Goal: Find specific page/section: Find specific page/section

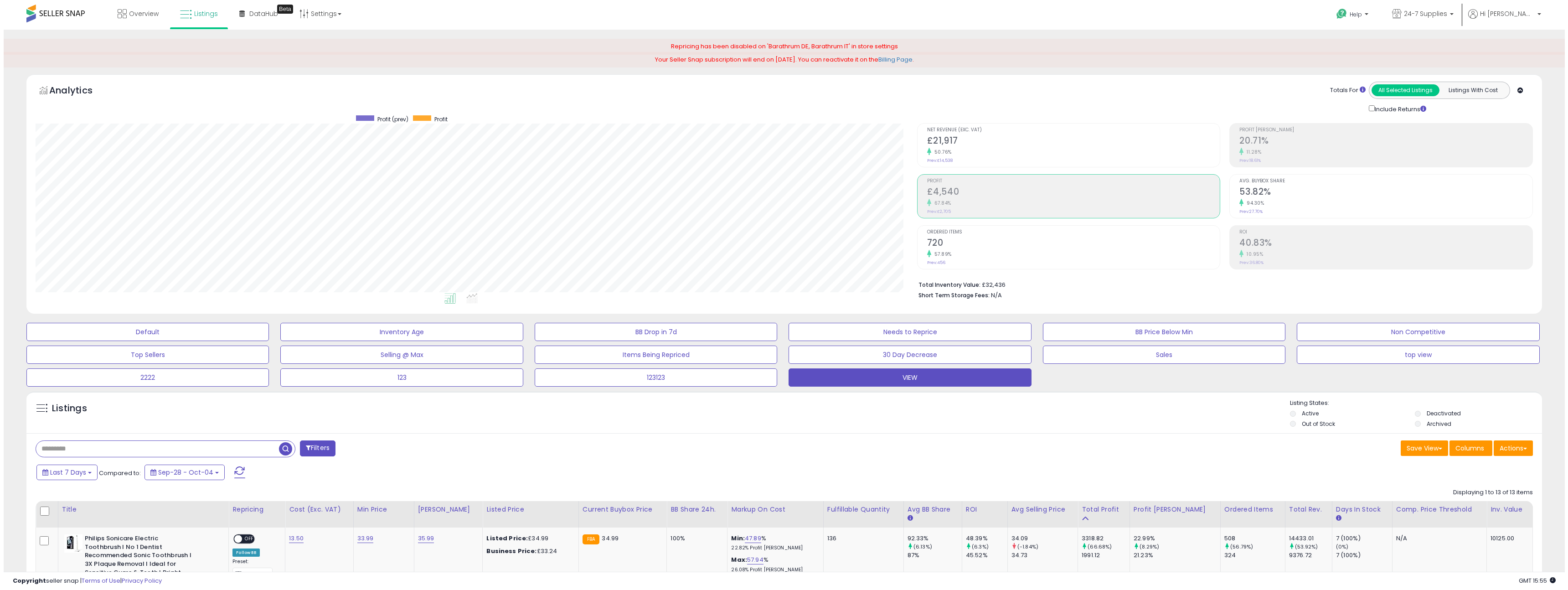
scroll to position [187, 881]
click at [72, 481] on div "Last 7 Days Compared to: Sep-28 - Oct-04" at bounding box center [592, 473] width 1123 height 21
click at [71, 476] on span "Last 7 Days" at bounding box center [64, 472] width 36 height 9
type input "**********"
click at [69, 508] on li "Last 30 Days" at bounding box center [73, 506] width 73 height 13
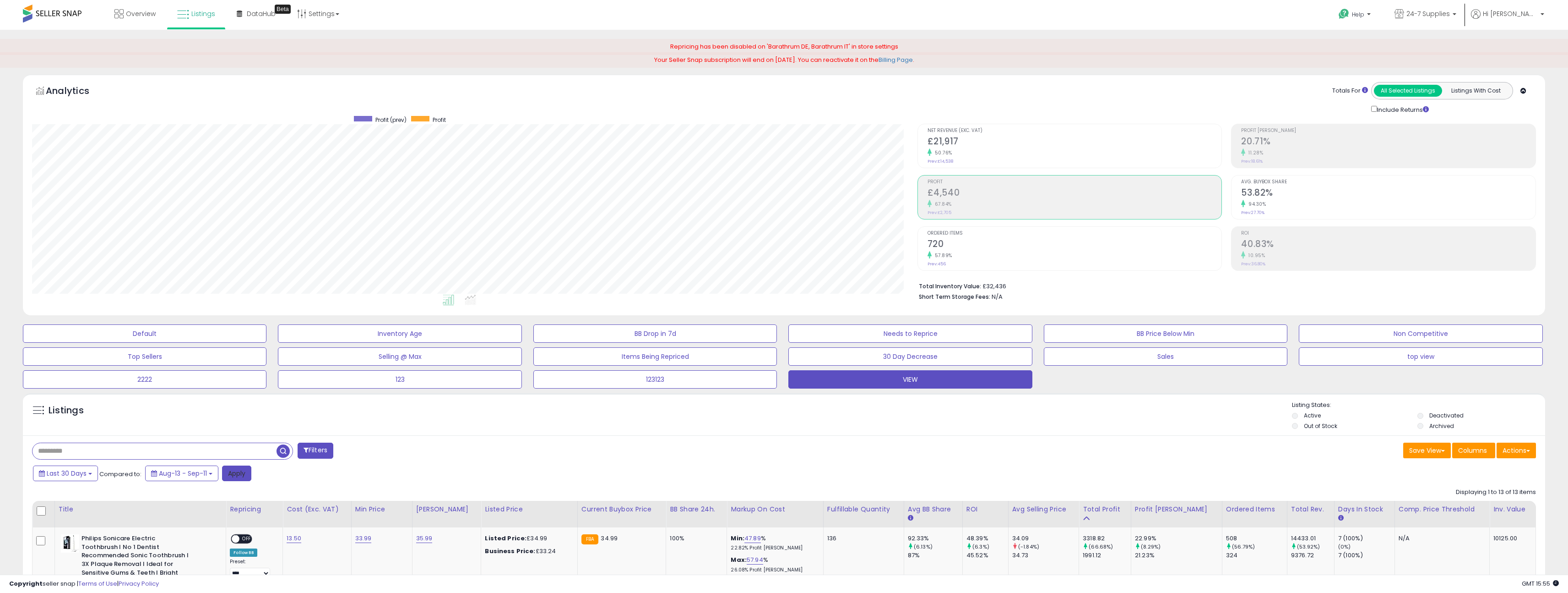
click at [234, 474] on button "Apply" at bounding box center [236, 473] width 29 height 16
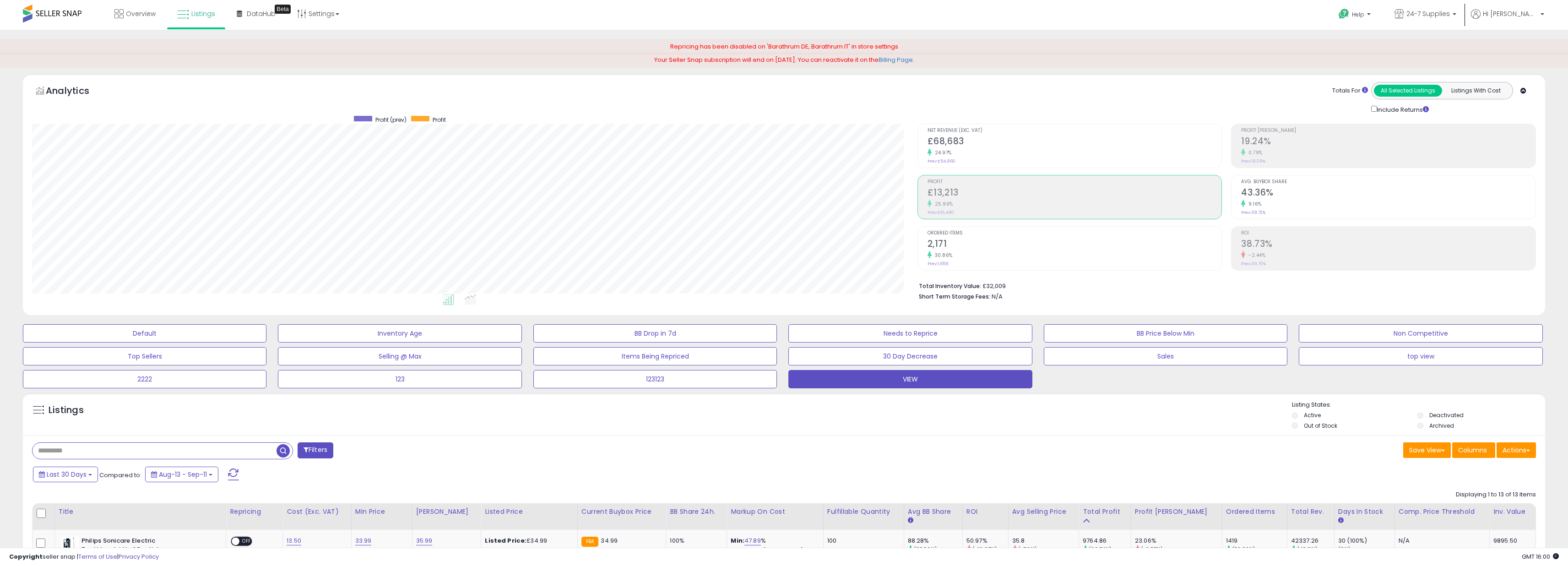
click at [168, 48] on div "Repricing has been disabled on 'Barathrum DE, Barathrum IT' in store settings" at bounding box center [784, 47] width 1568 height 16
click at [164, 45] on div "Repricing has been disabled on 'Barathrum DE, Barathrum IT' in store settings" at bounding box center [784, 47] width 1568 height 16
click at [205, 53] on div "Your Seller Snap subscription will end on Oct 21, 2025. You can reactivate it o…" at bounding box center [784, 60] width 1568 height 16
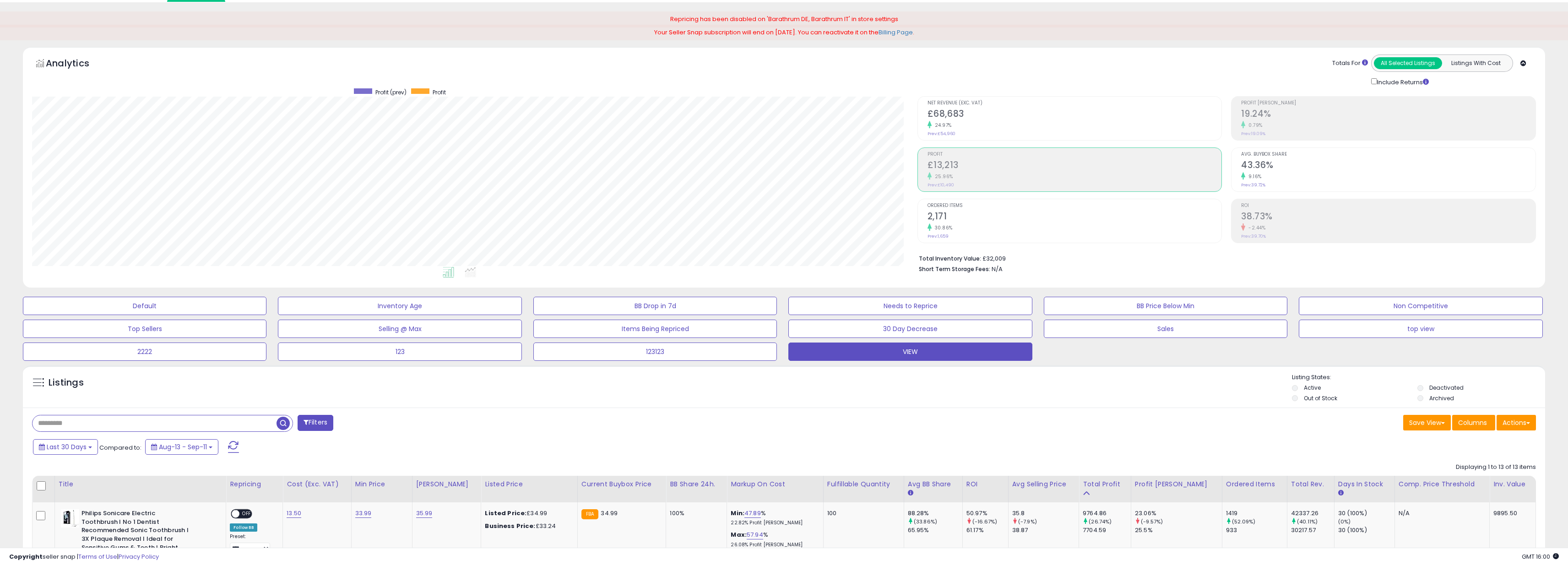
scroll to position [0, 0]
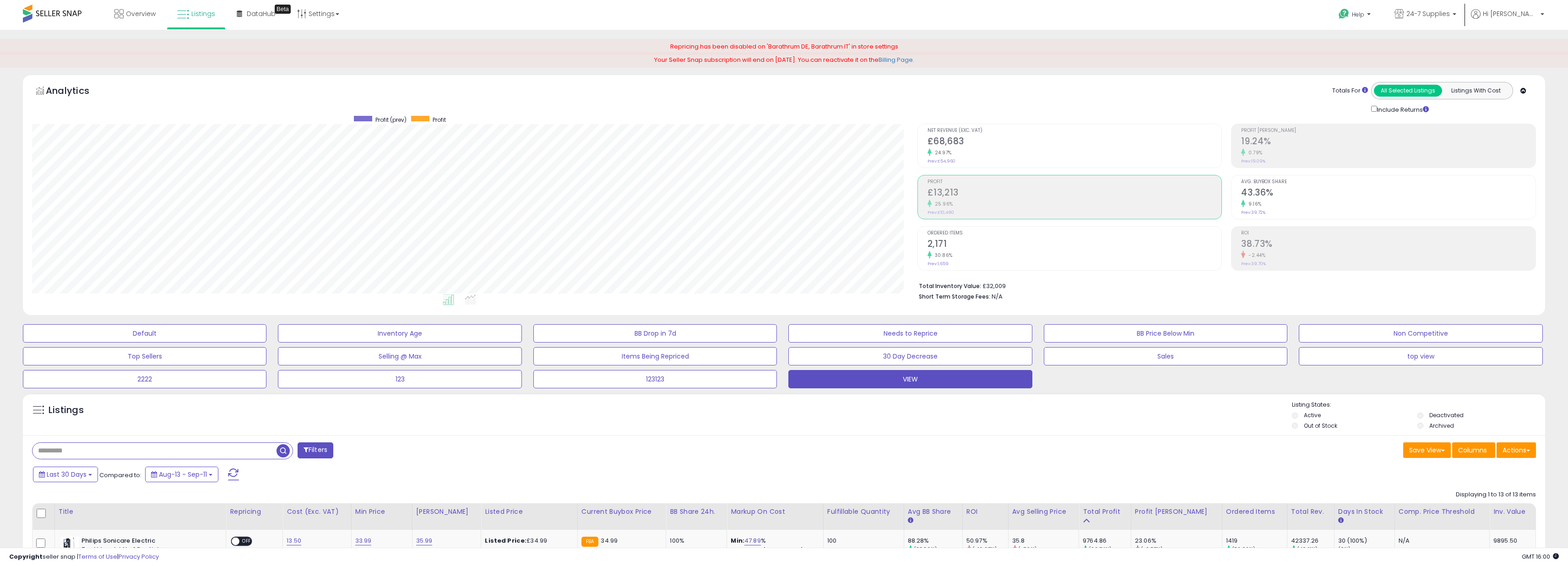
click at [1494, 48] on div "Repricing has been disabled on 'Barathrum DE, Barathrum IT' in store settings" at bounding box center [784, 47] width 1568 height 16
drag, startPoint x: 1488, startPoint y: 50, endPoint x: 1224, endPoint y: 24, distance: 265.3
click at [1467, 49] on div "Repricing has been disabled on 'Barathrum DE, Barathrum IT' in store settings" at bounding box center [784, 47] width 1568 height 16
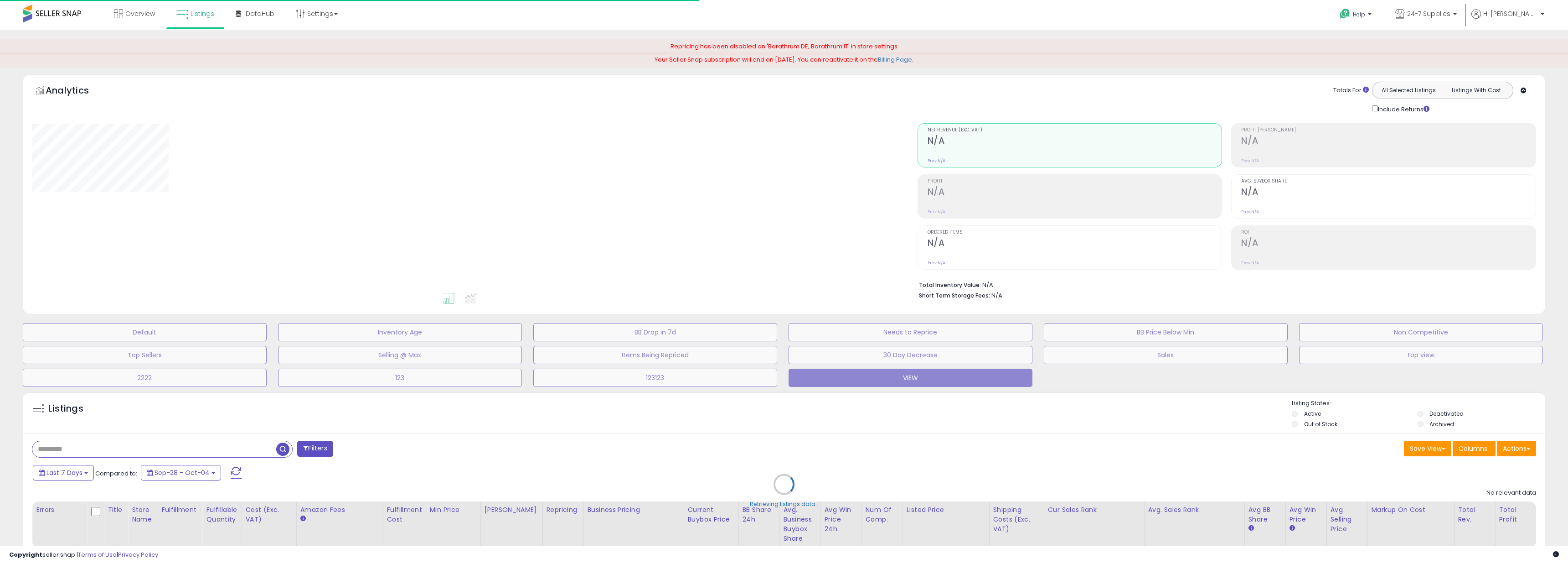
click at [344, 32] on div "**********" at bounding box center [784, 323] width 1568 height 587
click at [342, 29] on div "**********" at bounding box center [784, 323] width 1568 height 587
click at [341, 32] on div "**********" at bounding box center [784, 323] width 1568 height 587
click at [263, 17] on span "DataHub" at bounding box center [260, 13] width 28 height 9
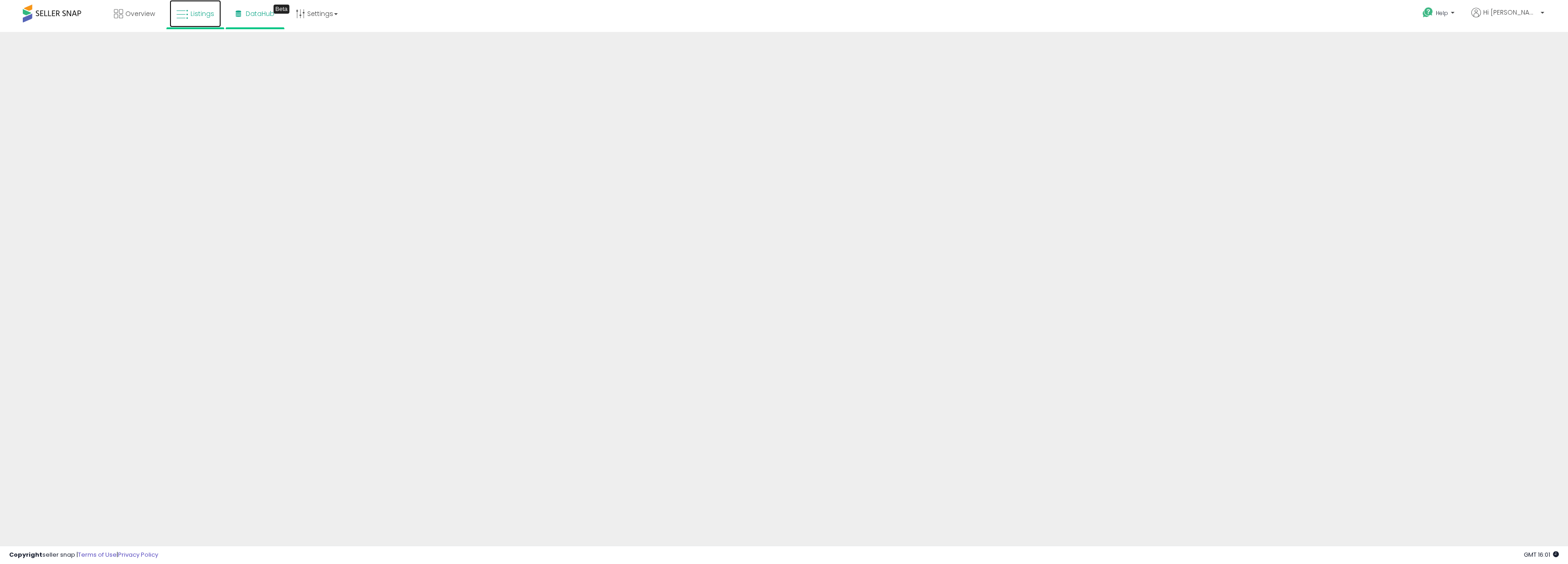
click at [184, 18] on icon at bounding box center [183, 15] width 12 height 12
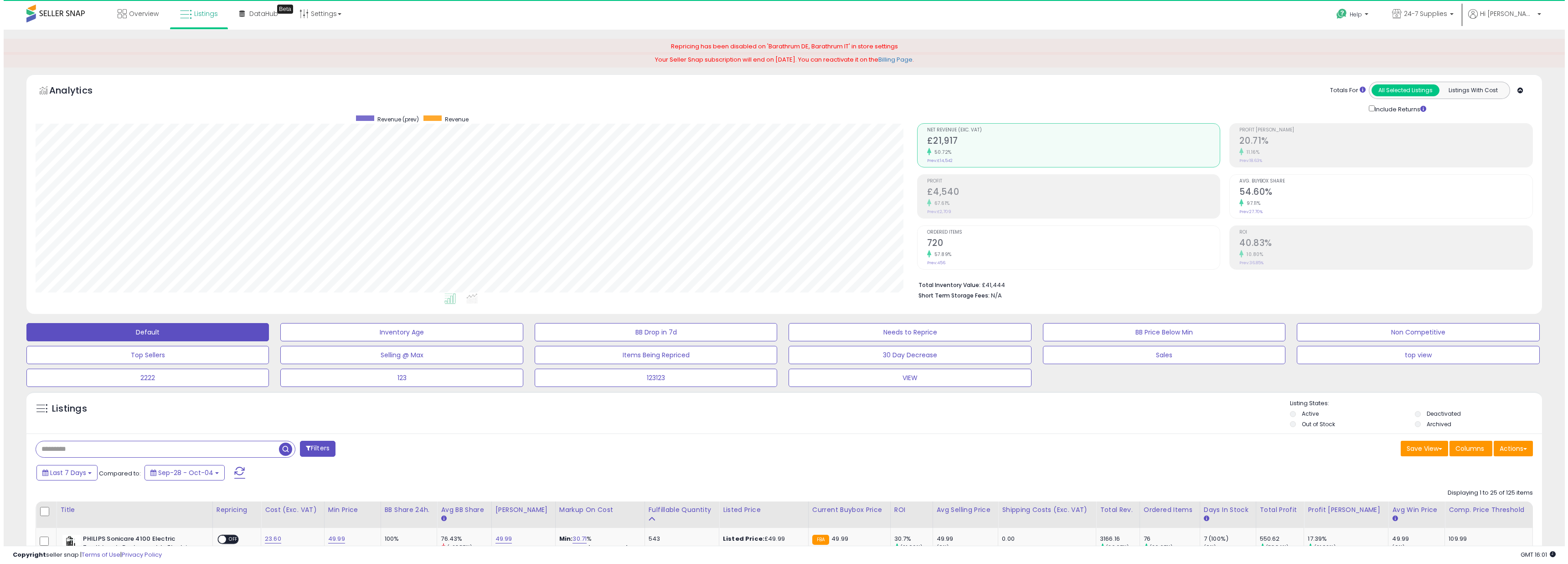
scroll to position [187, 881]
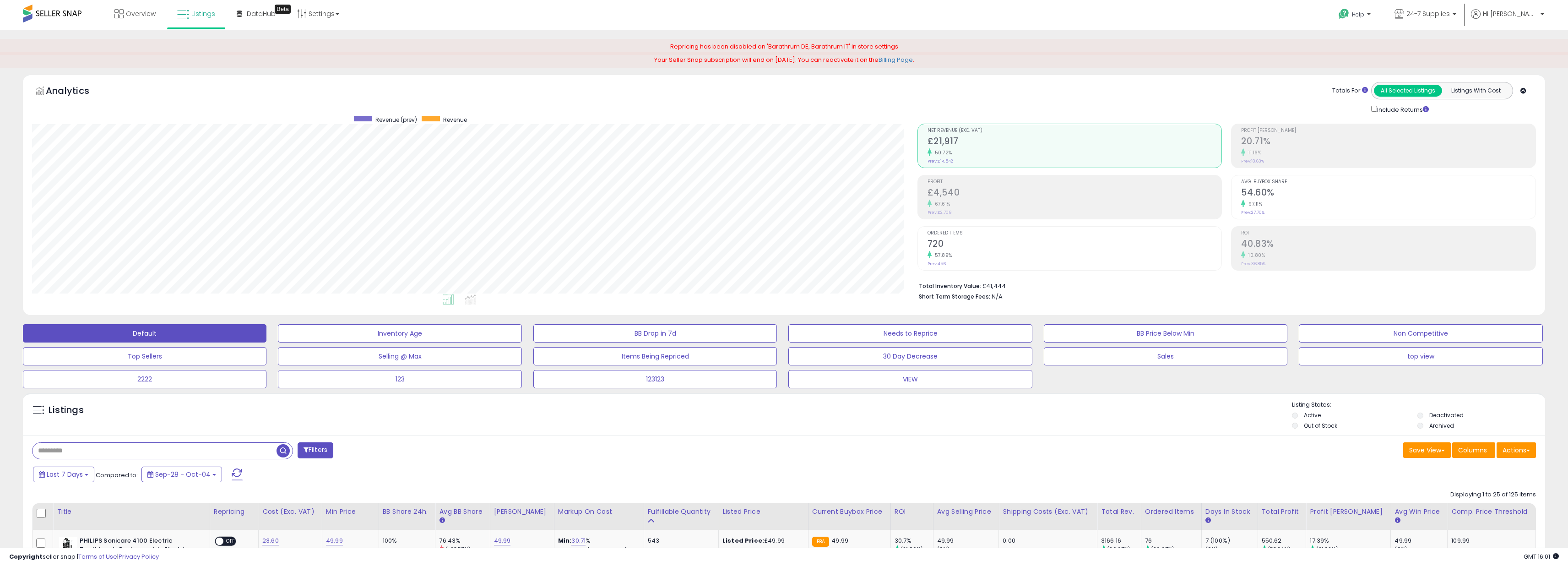
click at [922, 203] on li "Profit £4,540 67.61% Prev: £2,709" at bounding box center [1070, 196] width 305 height 44
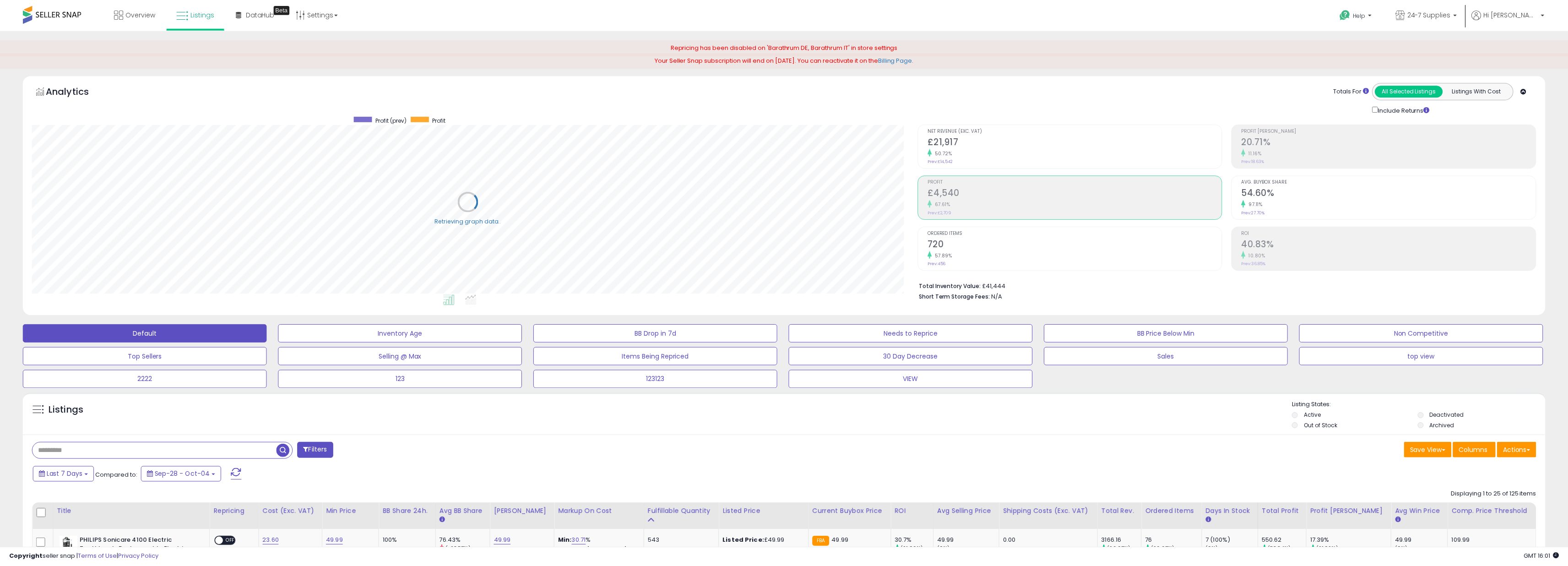
scroll to position [457539, 456977]
